Goal: Task Accomplishment & Management: Use online tool/utility

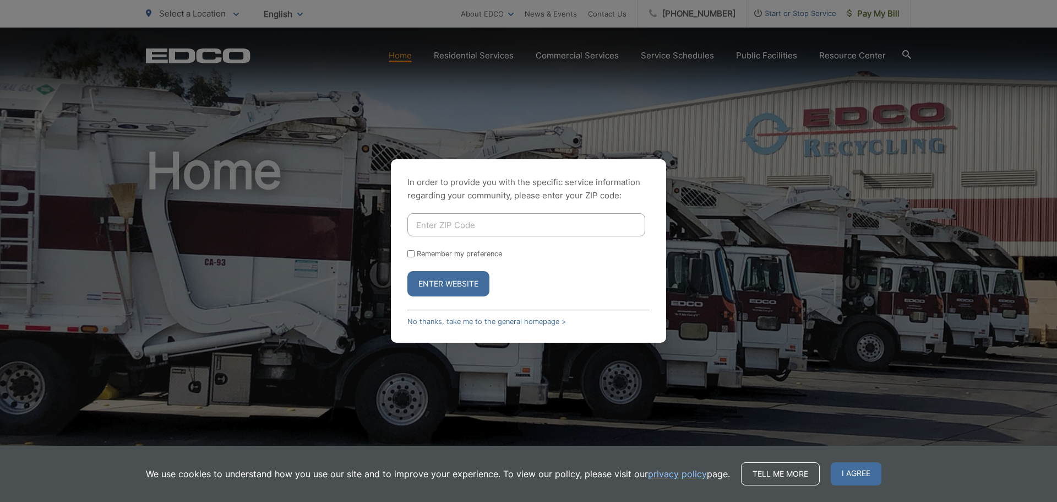
click at [433, 214] on input "Enter ZIP Code" at bounding box center [526, 224] width 238 height 23
type input "92131"
click at [449, 278] on button "Enter Website" at bounding box center [448, 283] width 82 height 25
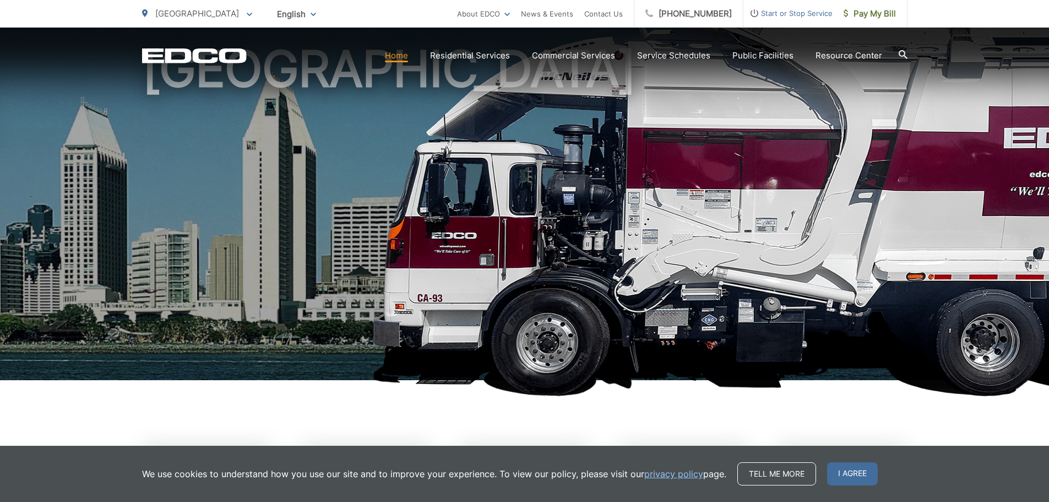
scroll to position [220, 0]
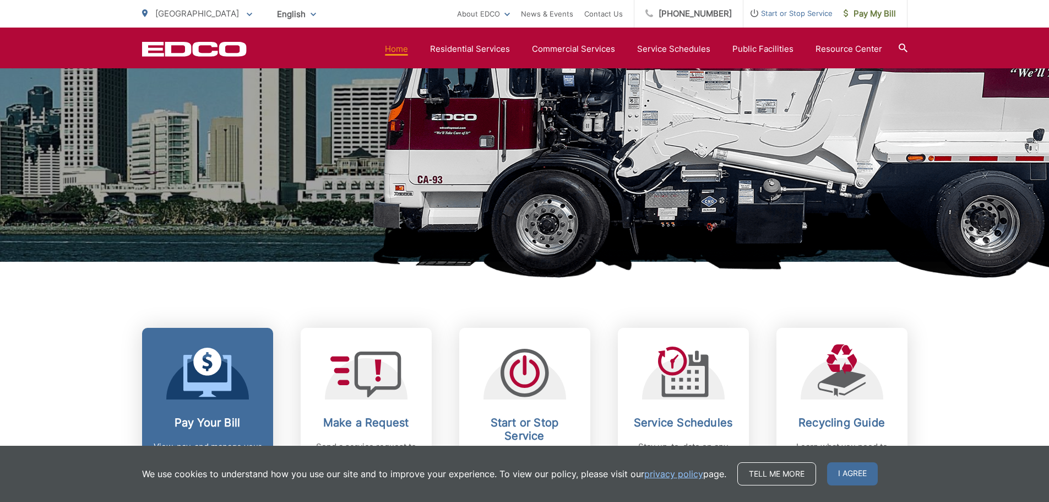
click at [221, 412] on link "Pay Your Bill View, pay, and manage your bill online." at bounding box center [207, 412] width 131 height 168
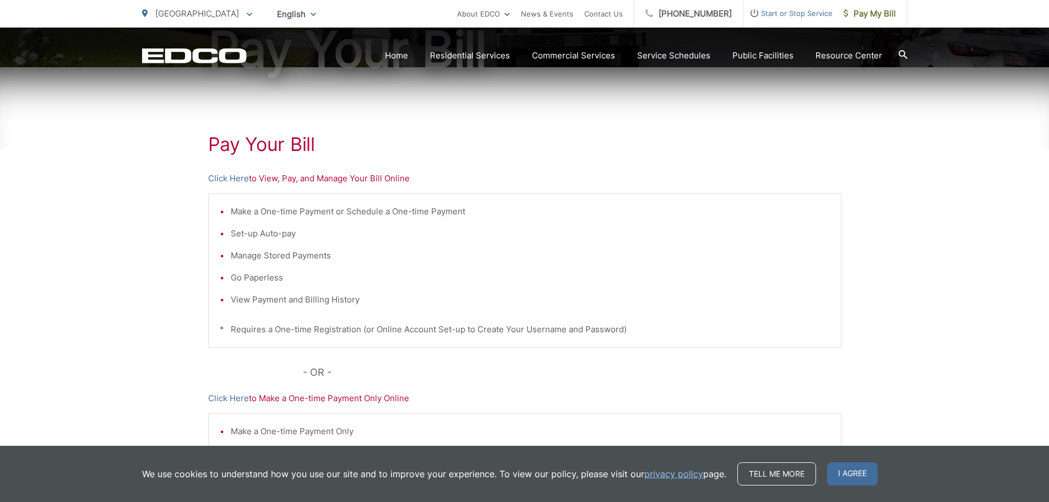
scroll to position [220, 0]
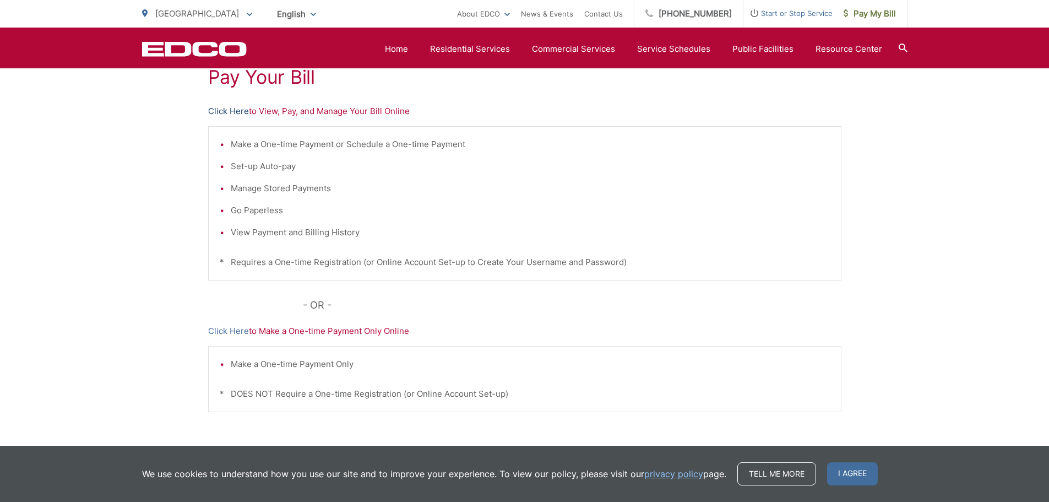
click at [236, 112] on link "Click Here" at bounding box center [228, 111] width 41 height 13
